Goal: Information Seeking & Learning: Learn about a topic

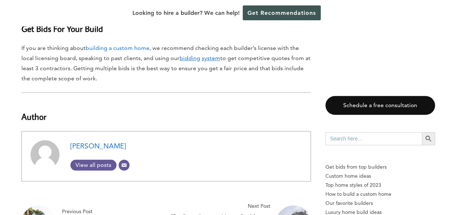
scroll to position [7175, 0]
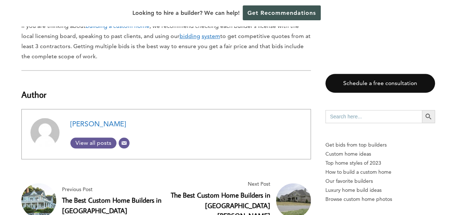
click at [86, 196] on link "The Best Custom Home Builders in [GEOGRAPHIC_DATA]" at bounding box center [111, 206] width 99 height 20
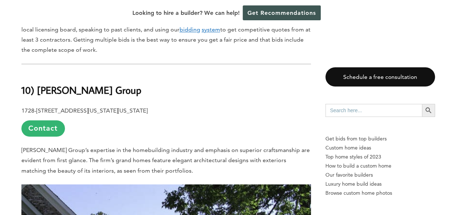
scroll to position [507, 0]
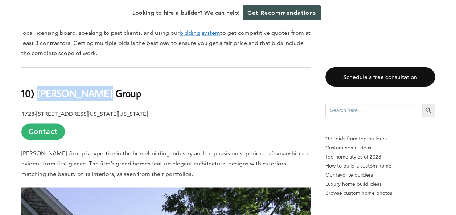
drag, startPoint x: 123, startPoint y: 85, endPoint x: 40, endPoint y: 84, distance: 83.0
click at [40, 84] on h2 "10) Crumley Group" at bounding box center [165, 88] width 289 height 25
copy b "Crumley Group"
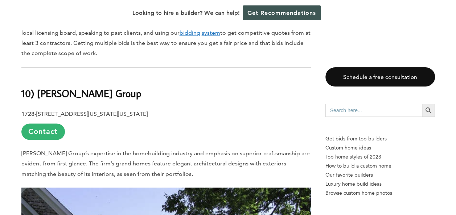
click at [202, 117] on p "1728-106 Virginia Beach Blvd., Virginia Beach, VA 23454 Contact" at bounding box center [165, 124] width 289 height 31
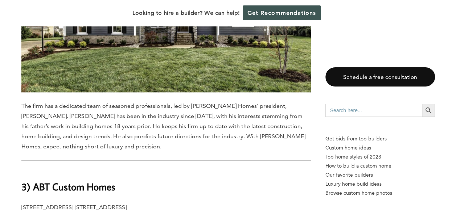
scroll to position [3044, 0]
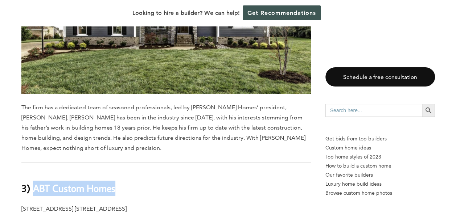
drag, startPoint x: 139, startPoint y: 136, endPoint x: 34, endPoint y: 136, distance: 104.4
click at [34, 171] on h2 "3) ABT Custom Homes" at bounding box center [165, 183] width 289 height 25
copy b "ABT Custom Homes"
